Goal: Information Seeking & Learning: Learn about a topic

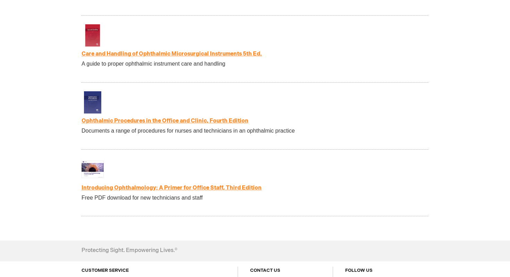
scroll to position [1418, 0]
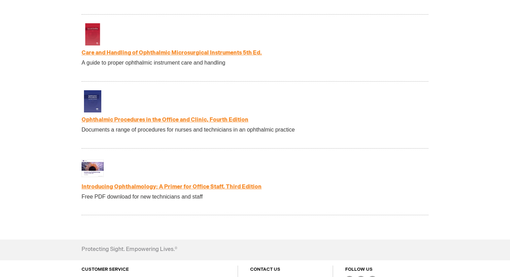
click at [150, 189] on link "Introducing Ophthalmology: A Primer for Office Staff, Third Edition" at bounding box center [172, 187] width 180 height 7
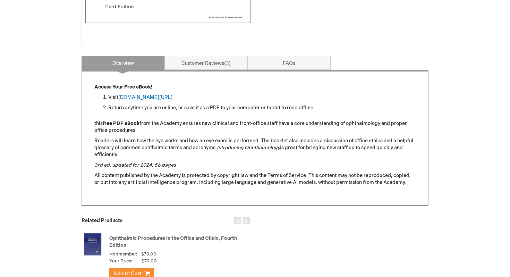
scroll to position [243, 0]
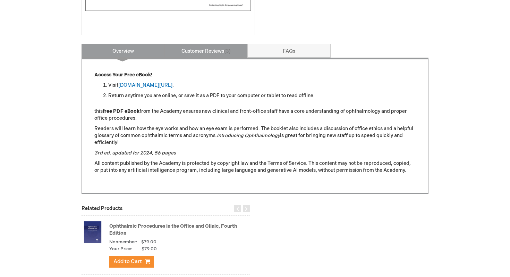
click at [216, 52] on link "Customer Reviews 3" at bounding box center [206, 51] width 83 height 14
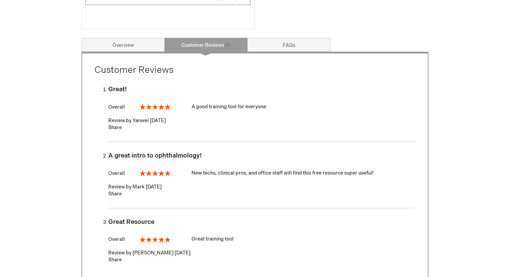
scroll to position [248, 0]
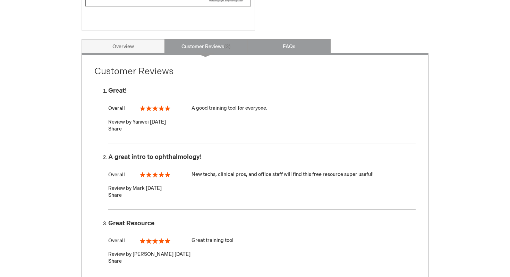
click at [280, 47] on link "FAQs" at bounding box center [289, 46] width 83 height 14
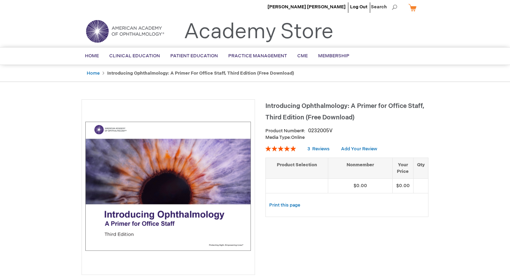
scroll to position [3, 0]
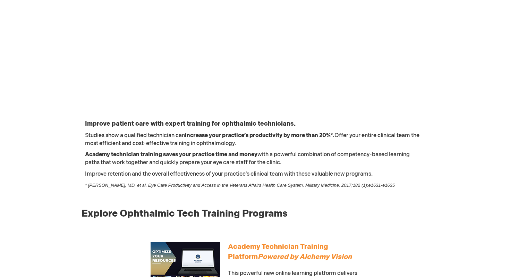
scroll to position [173, 0]
